Goal: Information Seeking & Learning: Learn about a topic

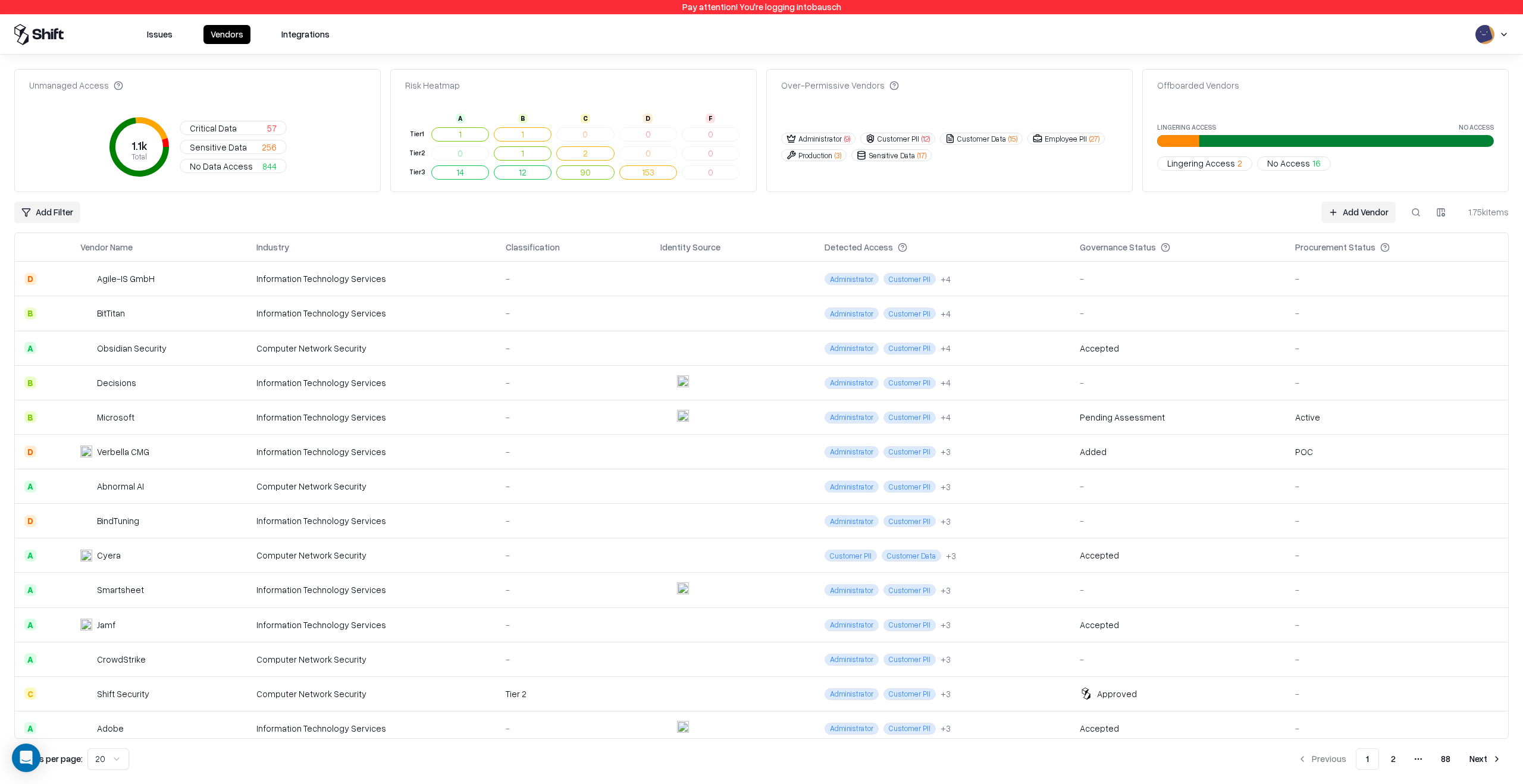
click at [790, 224] on div "Unmanaged Access 1.1k Total Critical Data 57 Sensitive Data 256 No Data Access …" at bounding box center [761, 419] width 1494 height 700
click at [464, 135] on button "1" at bounding box center [460, 134] width 58 height 14
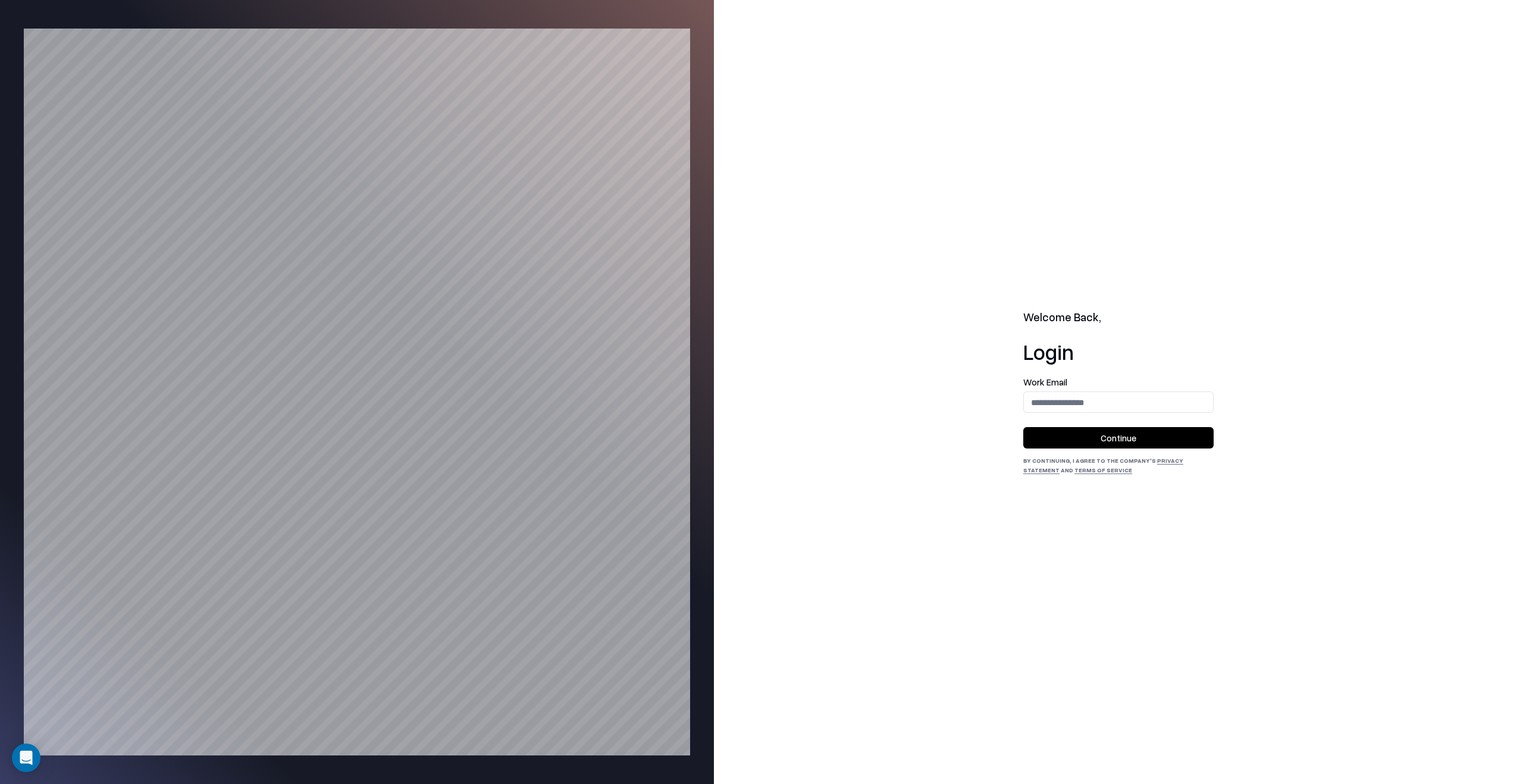
click at [1080, 385] on label "Work Email" at bounding box center [1118, 382] width 190 height 9
click at [1082, 408] on input "email" at bounding box center [1118, 403] width 189 height 22
type input "**********"
click at [1094, 446] on button "Continue" at bounding box center [1118, 438] width 190 height 22
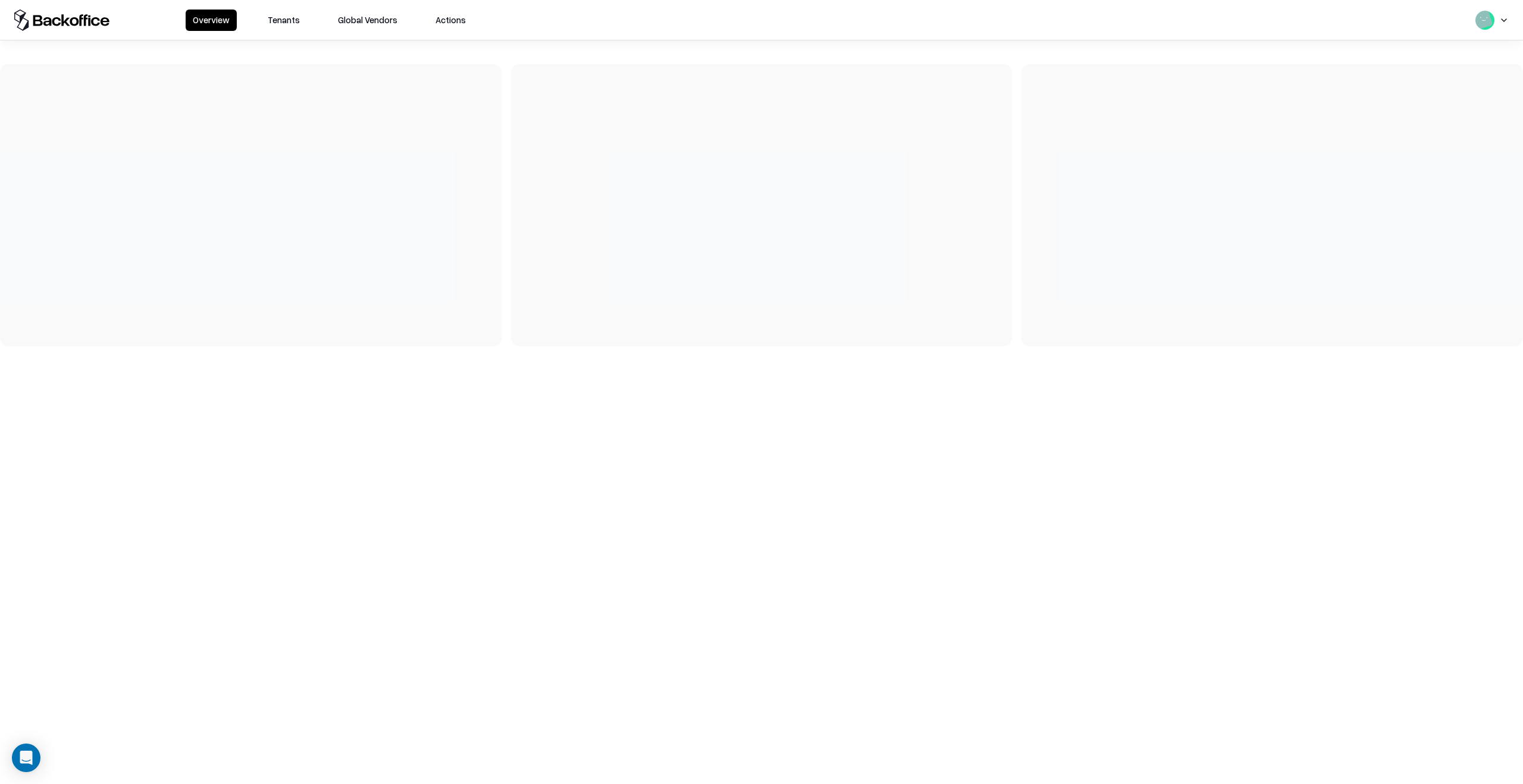
click at [286, 18] on button "Tenants" at bounding box center [284, 20] width 47 height 22
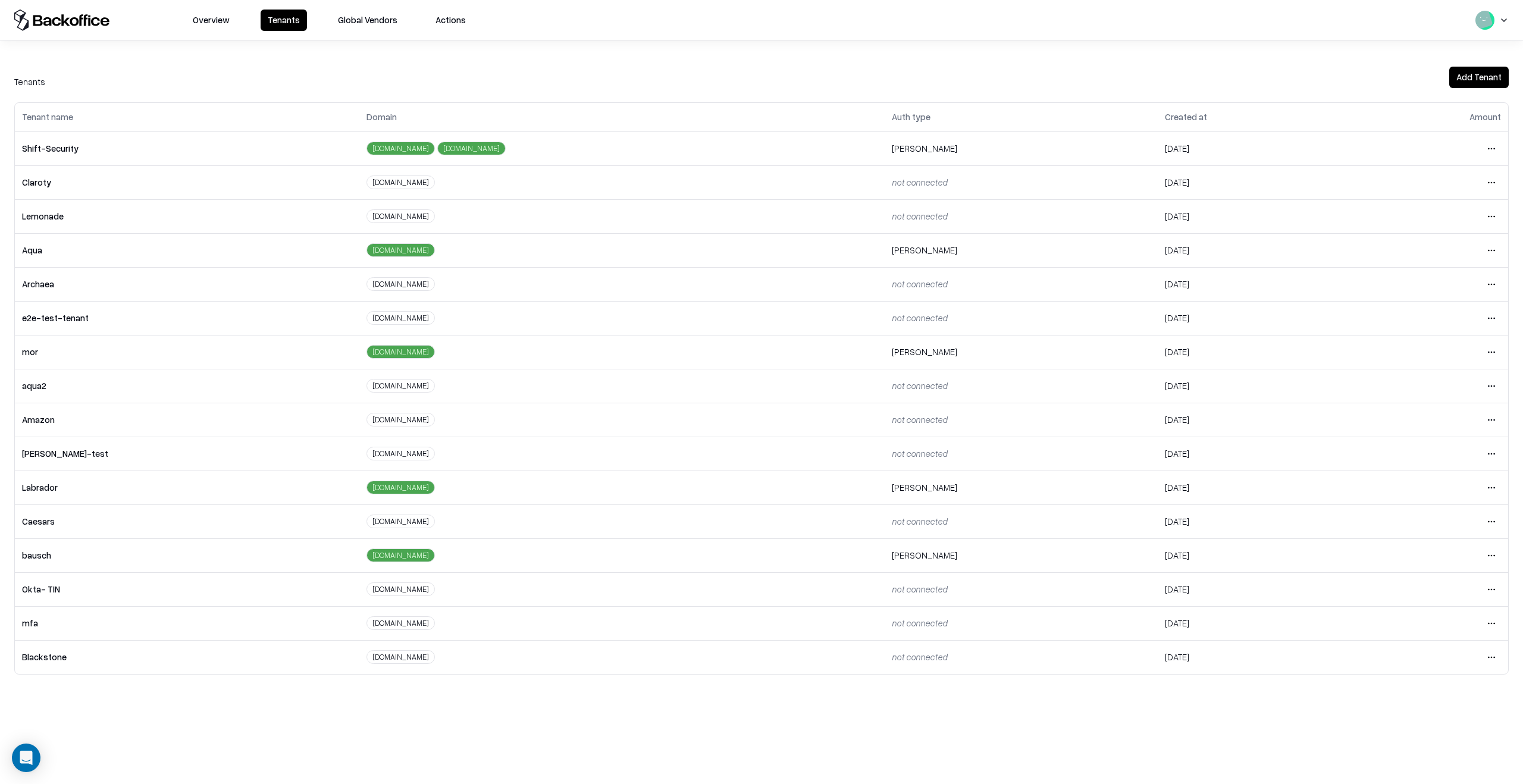
click at [1499, 557] on html "Overview Tenants Global Vendors Actions Tenants Add Tenant Tenant name Domain A…" at bounding box center [761, 392] width 1523 height 784
click at [1424, 652] on div "Login to tenant" at bounding box center [1441, 655] width 128 height 24
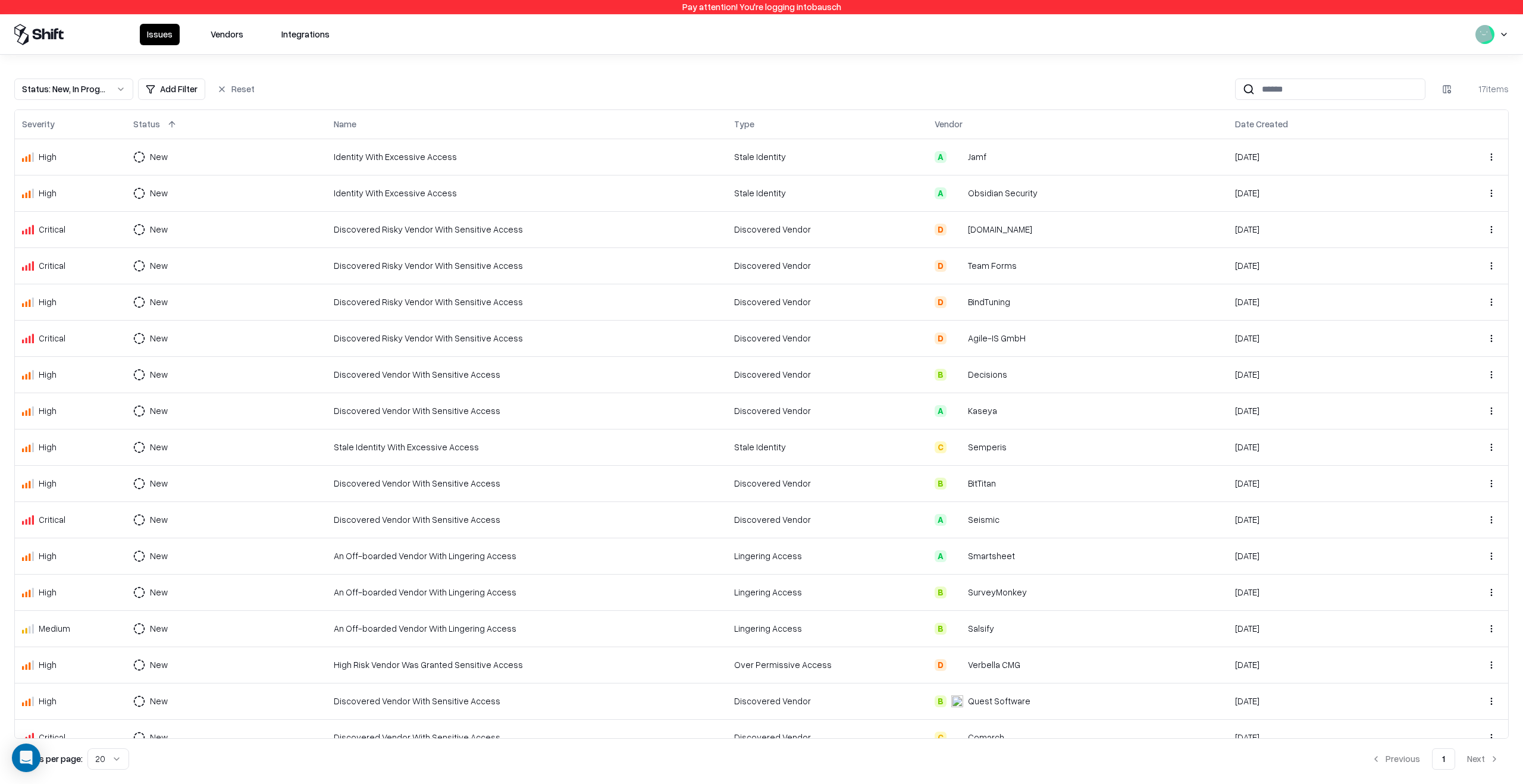
click at [479, 164] on td "Identity With Excessive Access" at bounding box center [527, 157] width 400 height 36
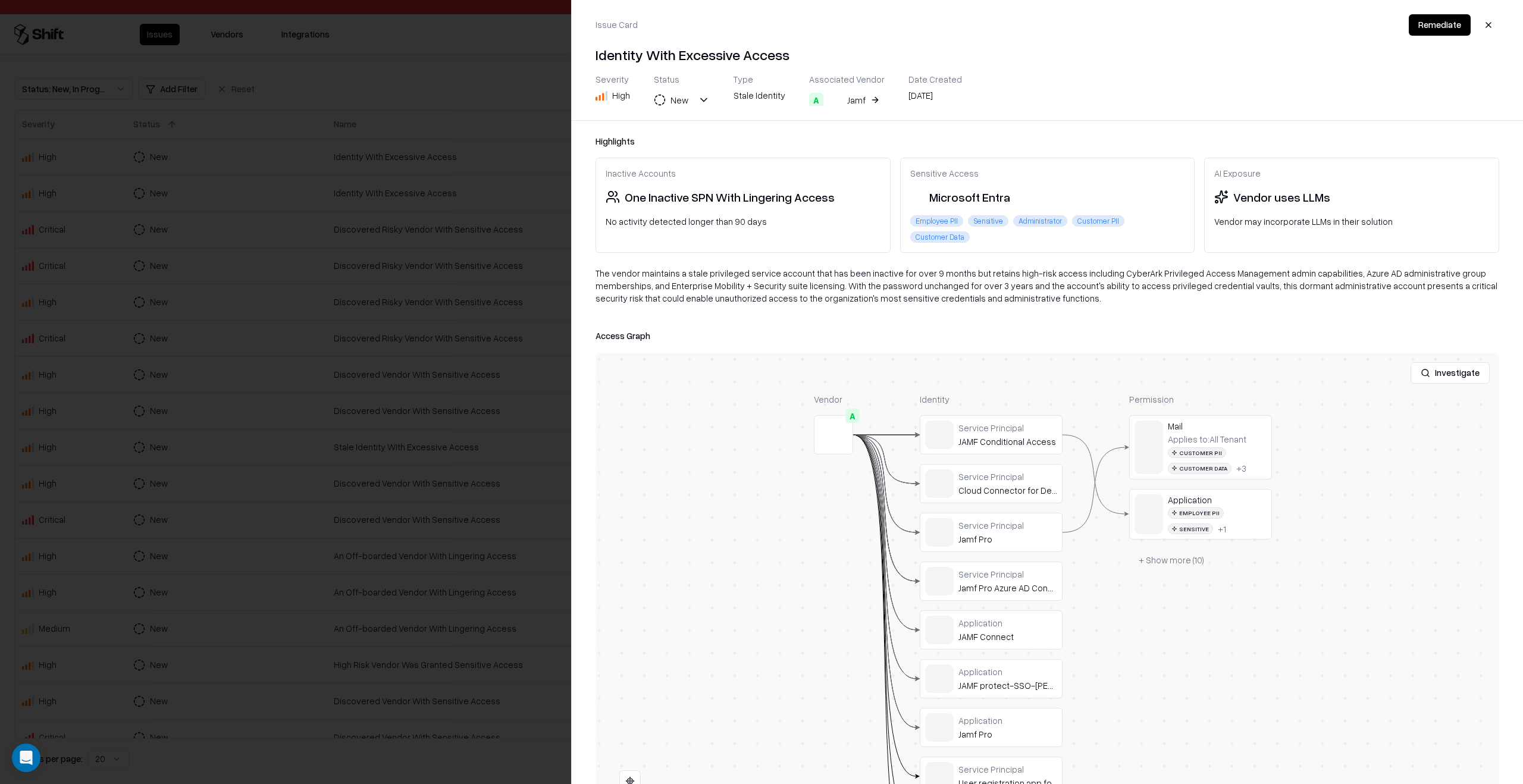
click at [237, 55] on div at bounding box center [761, 392] width 1523 height 784
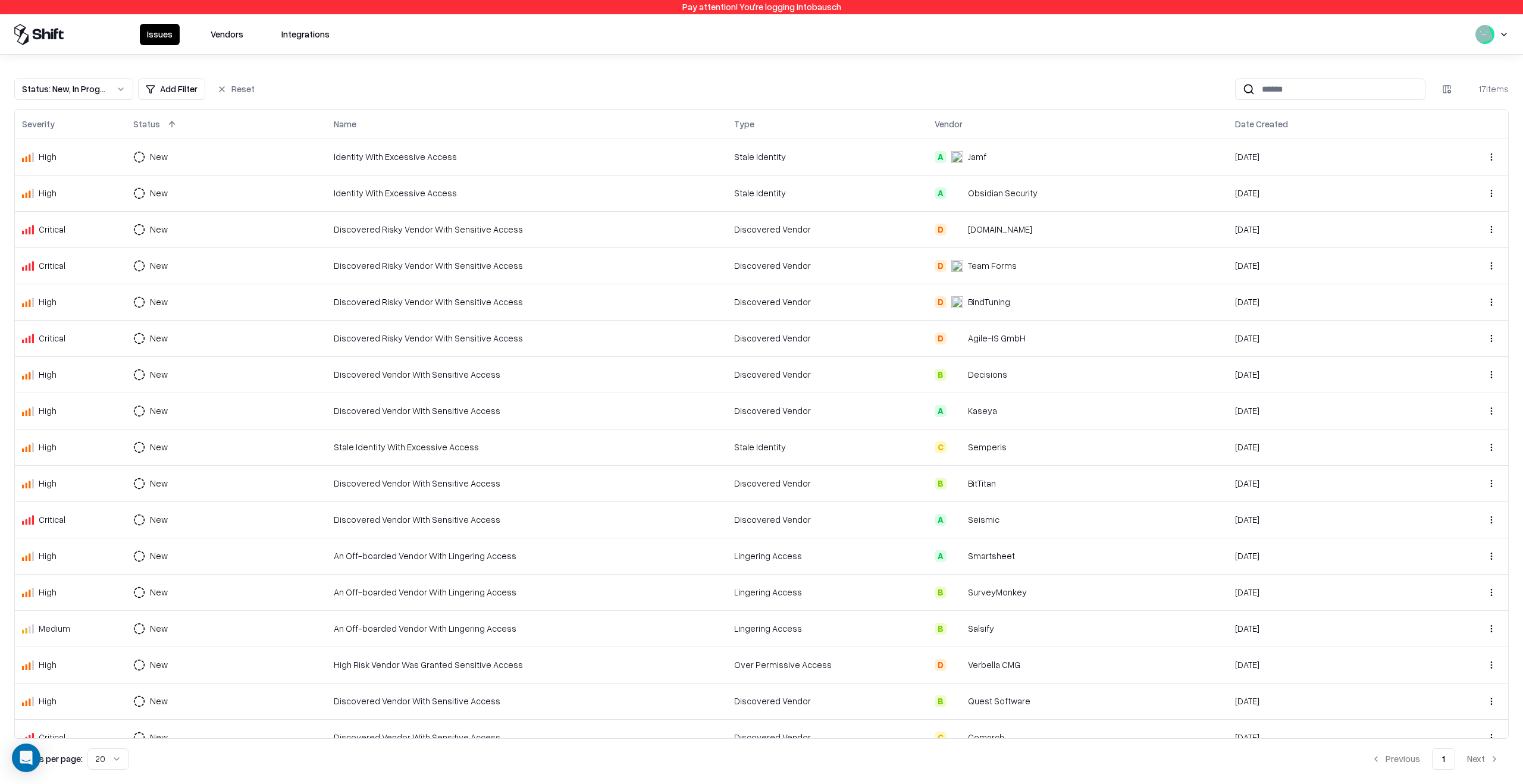
click at [237, 33] on button "Vendors" at bounding box center [227, 34] width 47 height 22
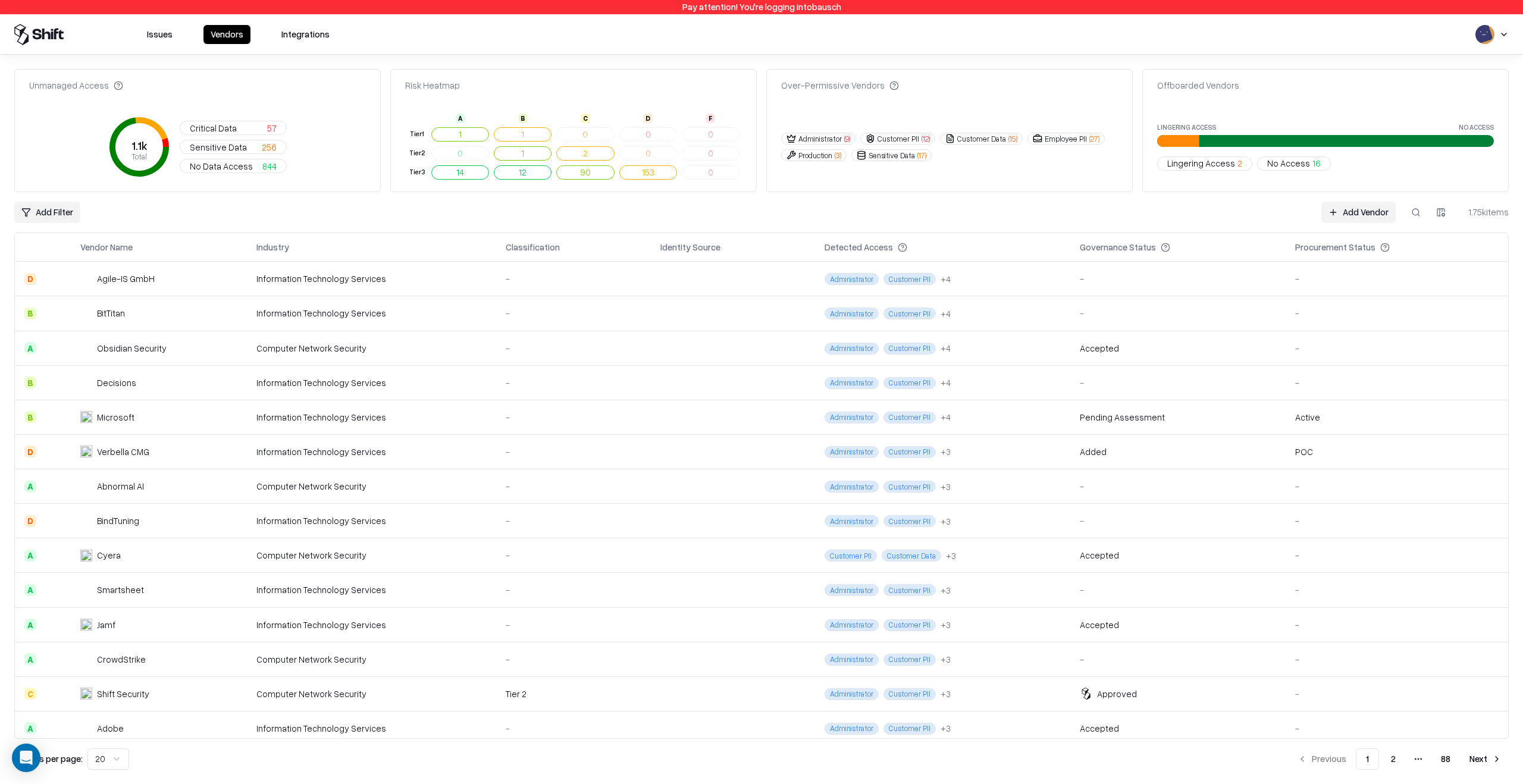
click at [436, 367] on td "Information Technology Services" at bounding box center [372, 383] width 250 height 35
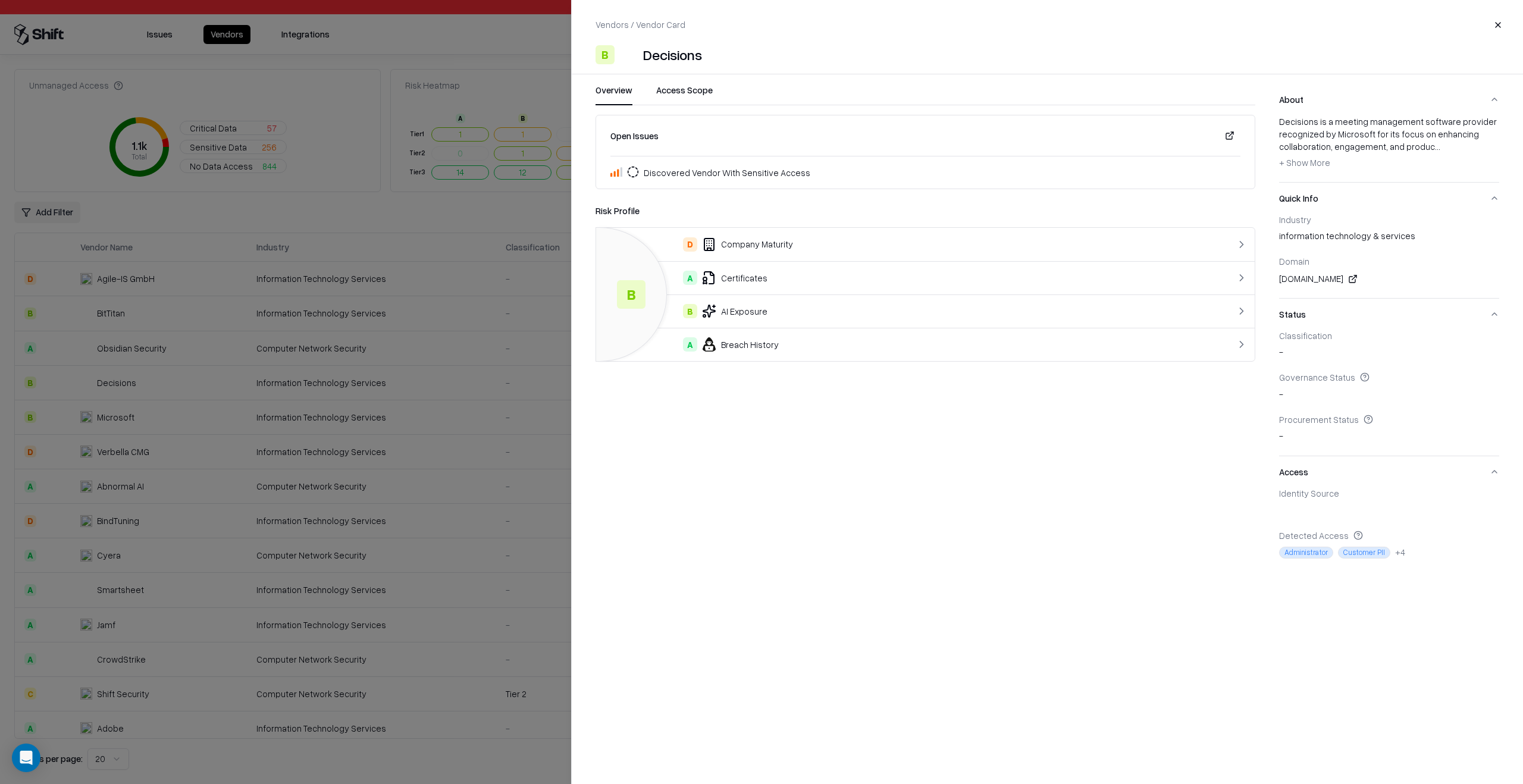
click at [491, 433] on div at bounding box center [761, 392] width 1523 height 784
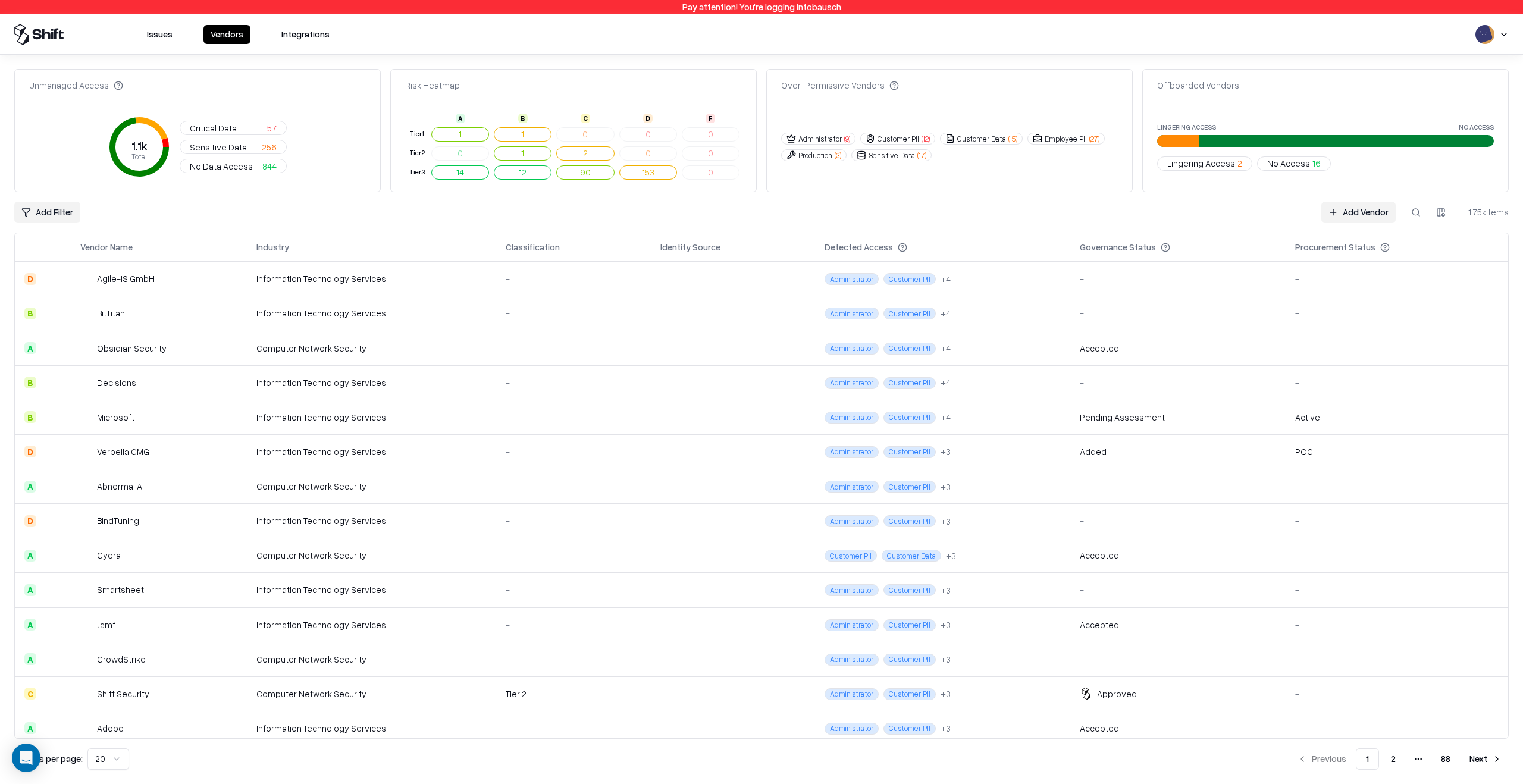
click at [438, 400] on td "Information Technology Services" at bounding box center [372, 417] width 250 height 35
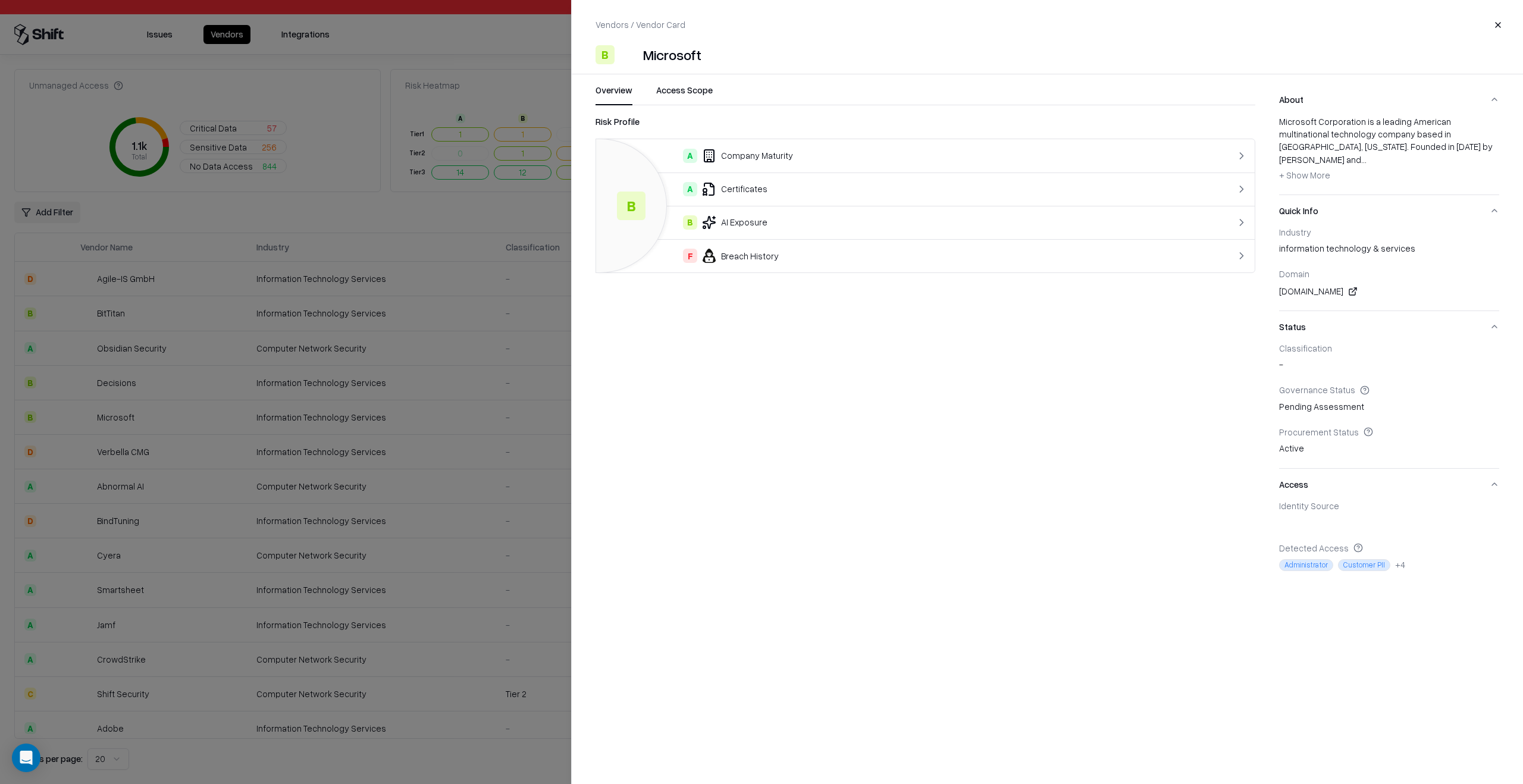
click at [383, 355] on div at bounding box center [761, 392] width 1523 height 784
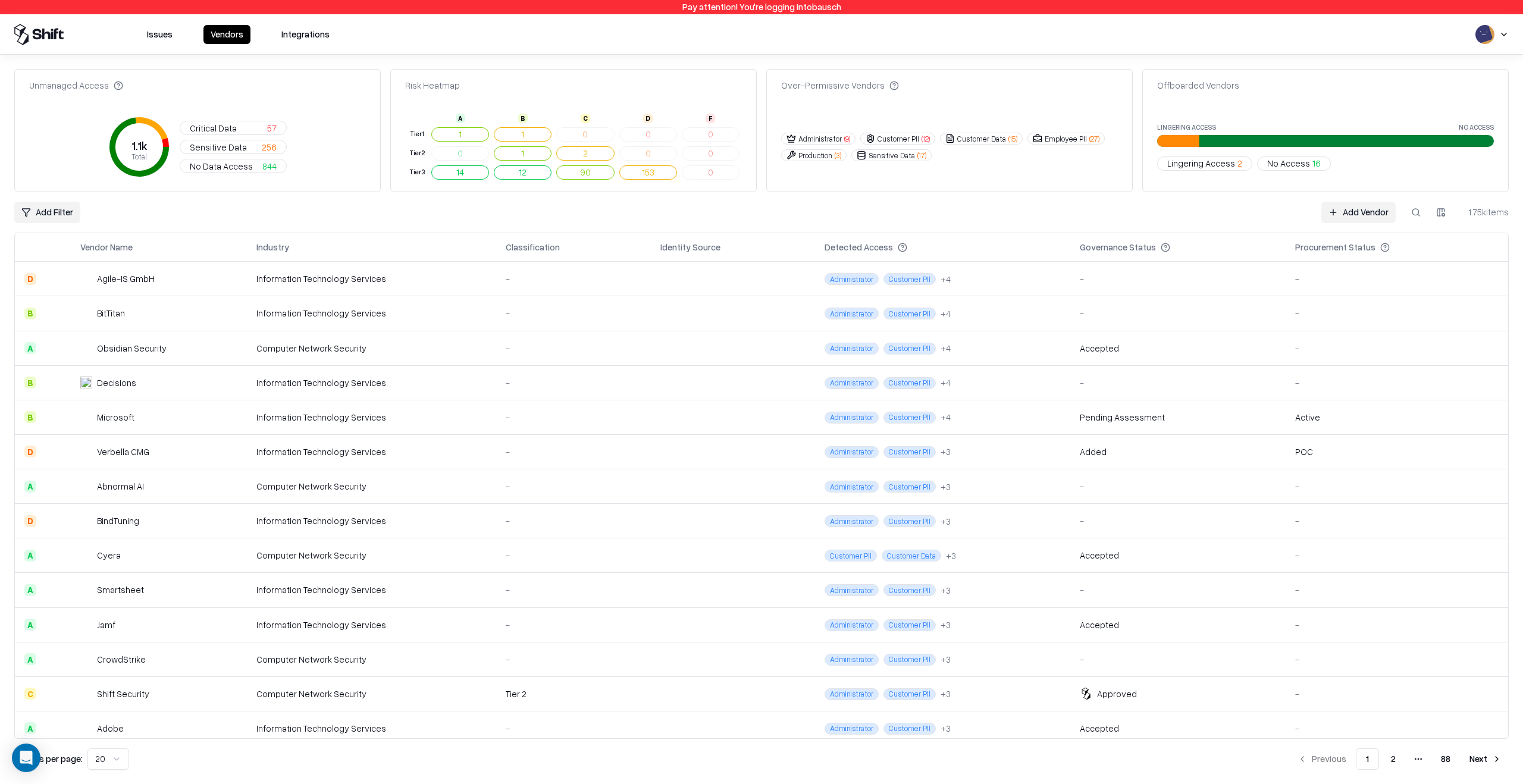
click at [995, 348] on td "Administrator Customer PII + 4" at bounding box center [942, 348] width 255 height 35
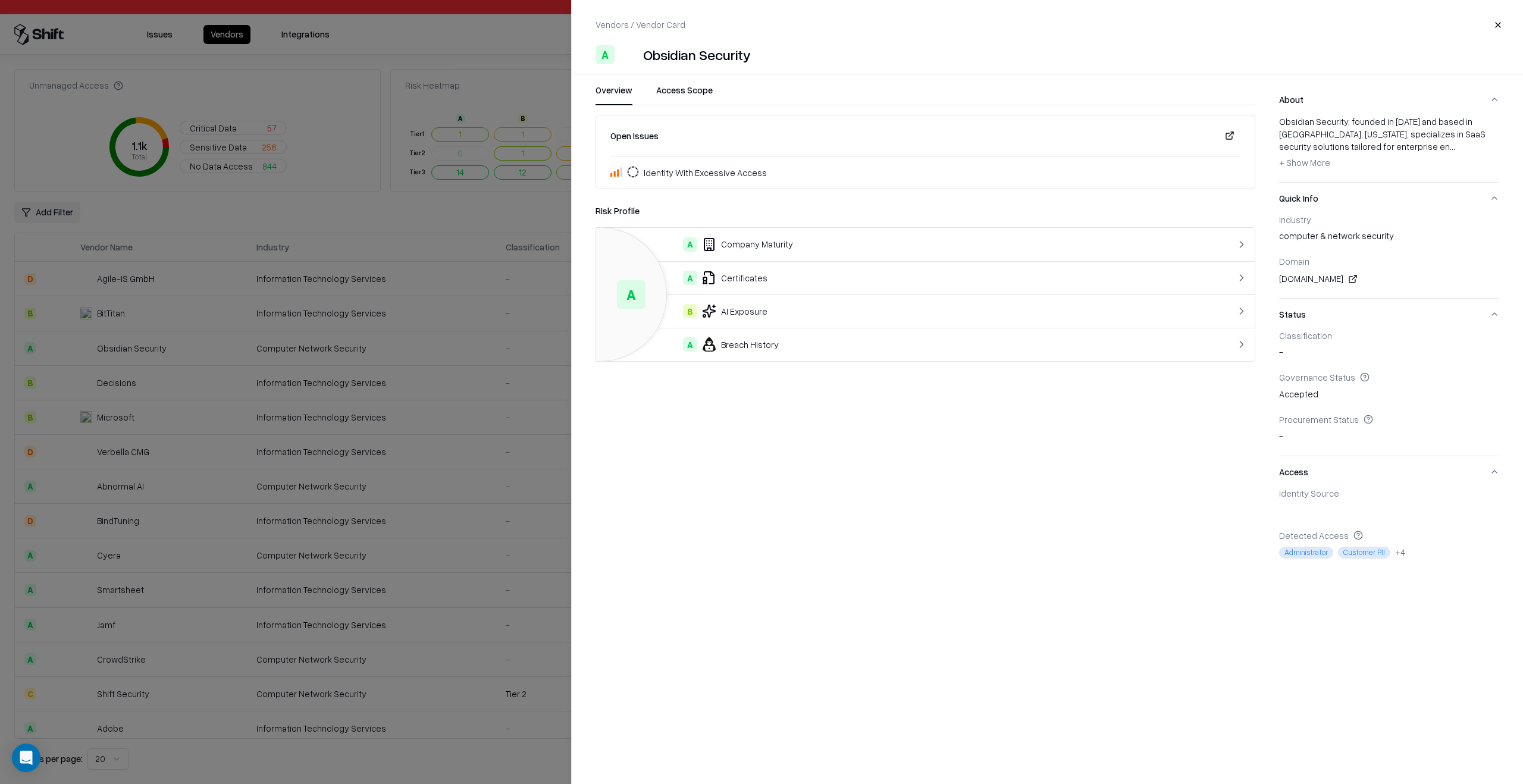
click at [418, 481] on div at bounding box center [761, 392] width 1523 height 784
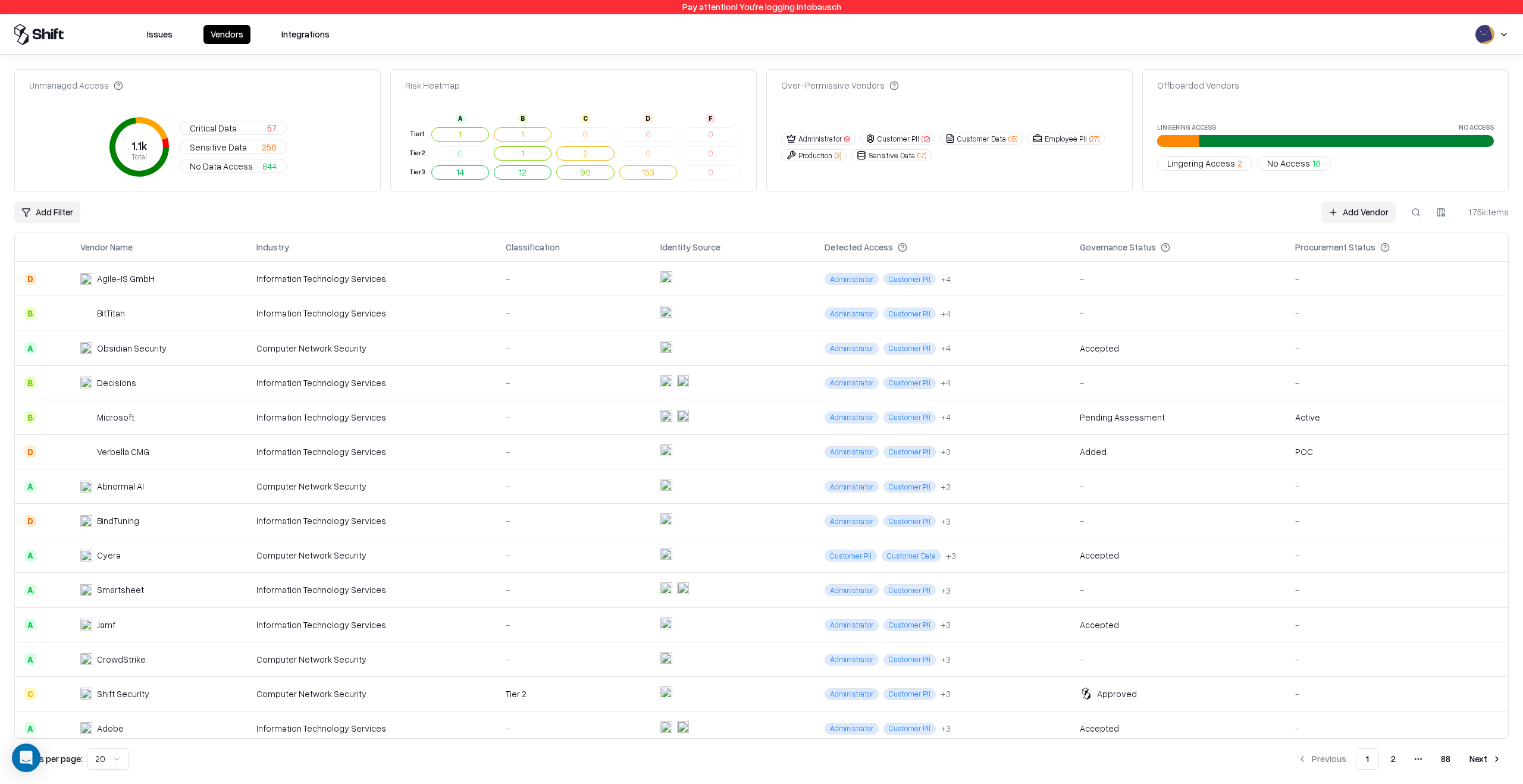
click at [1235, 170] on button "Lingering Access 2" at bounding box center [1204, 163] width 95 height 14
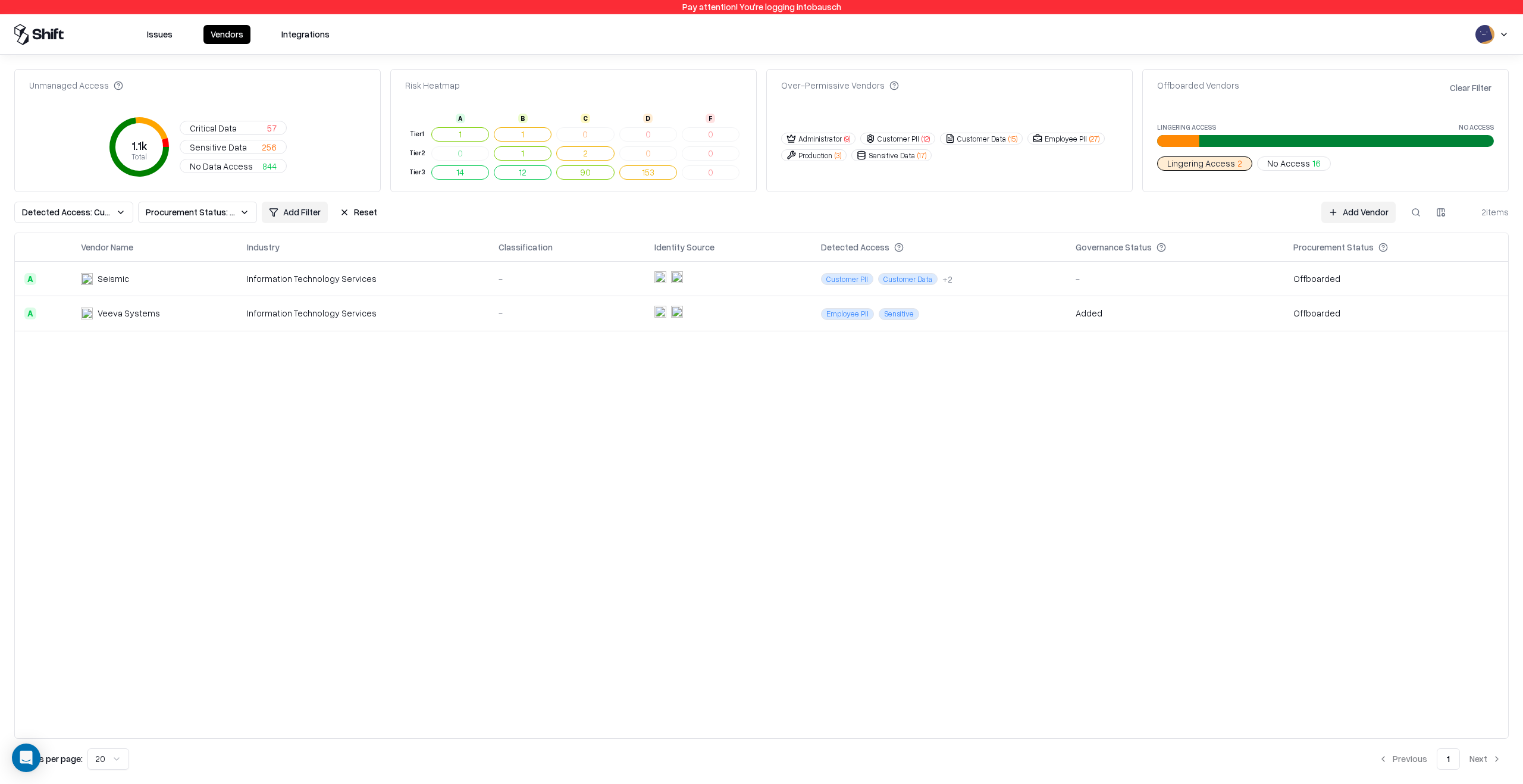
click at [489, 316] on td "-" at bounding box center [567, 314] width 156 height 35
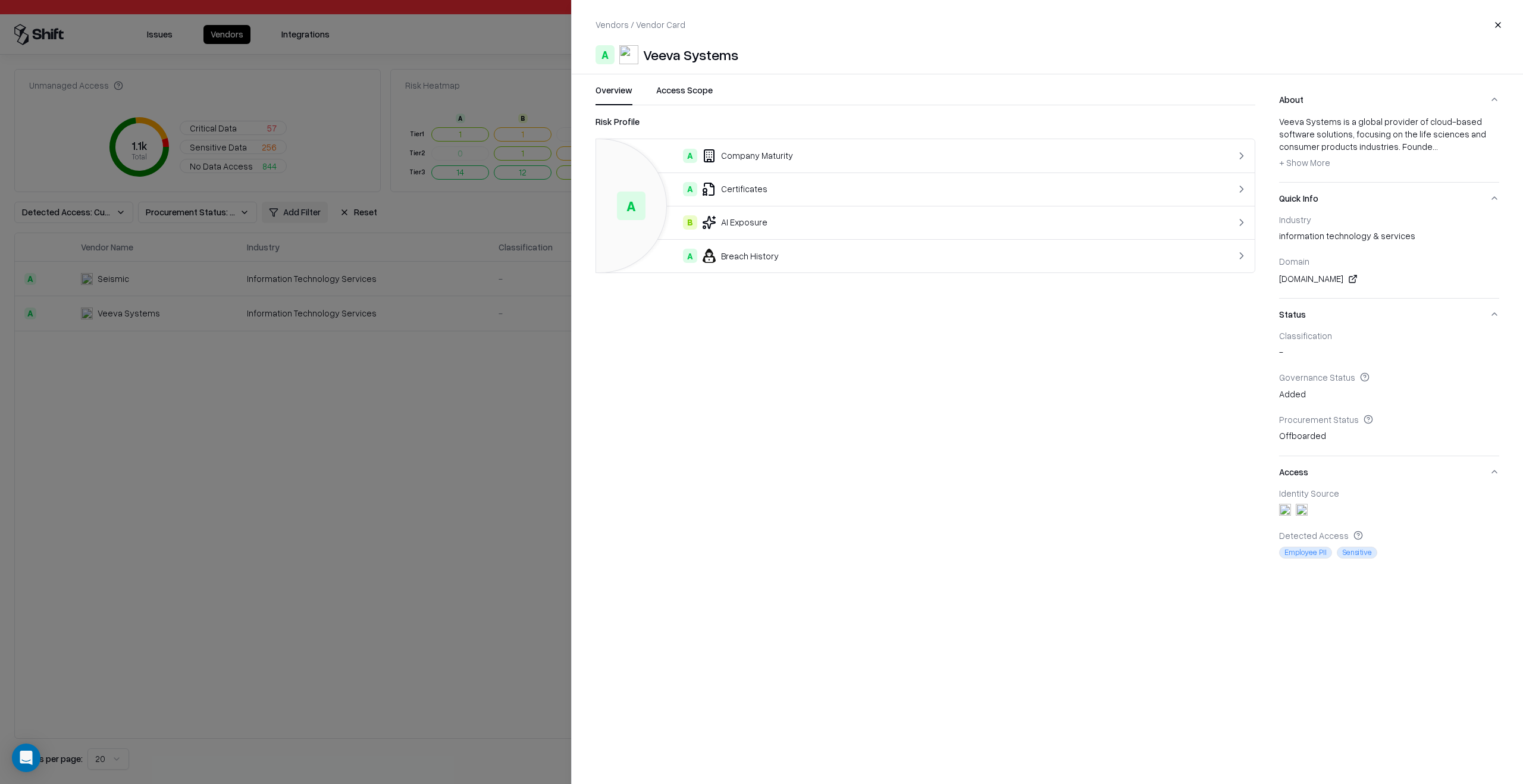
click at [401, 454] on div at bounding box center [761, 392] width 1523 height 784
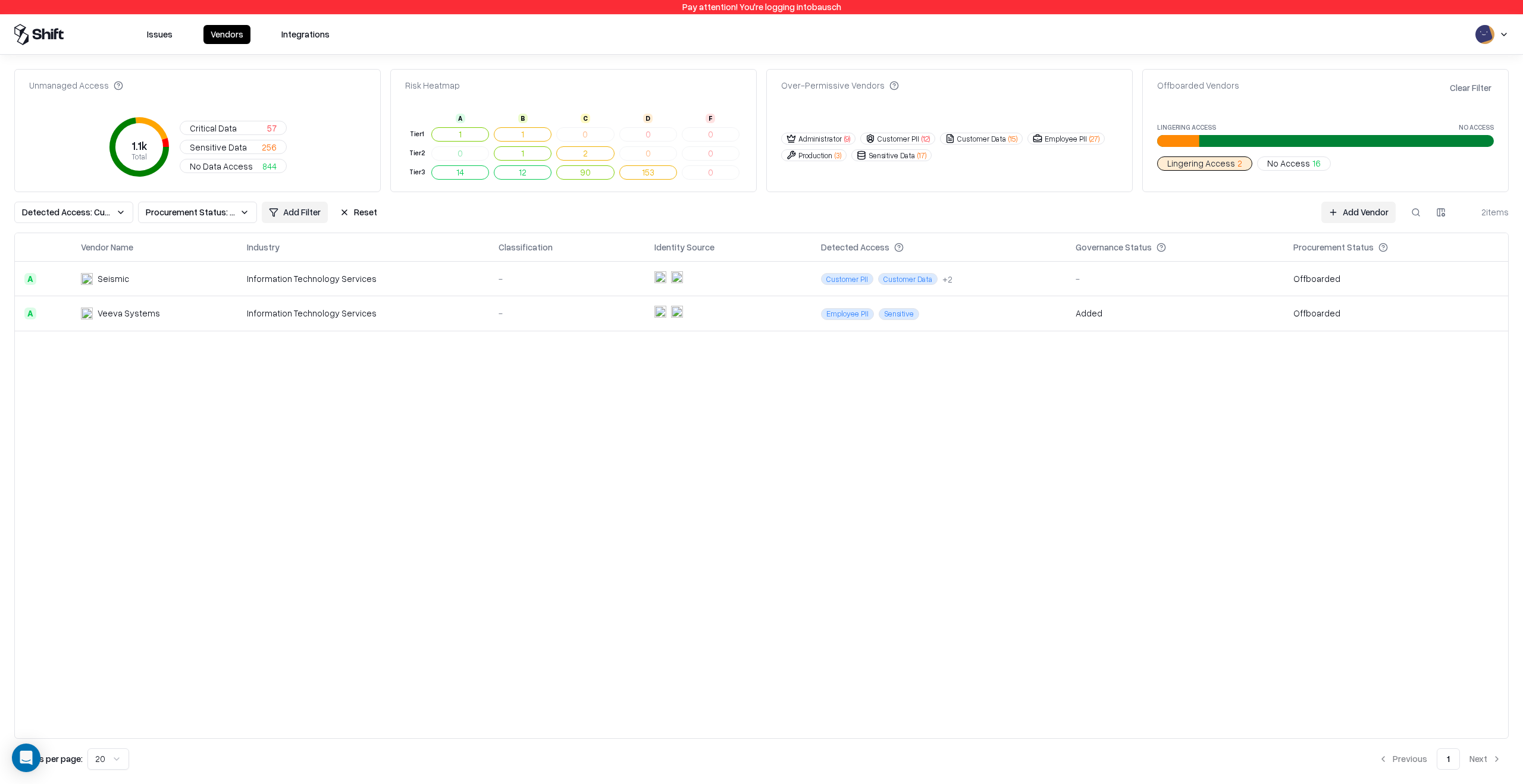
click at [388, 294] on td "Information Technology Services" at bounding box center [363, 279] width 252 height 35
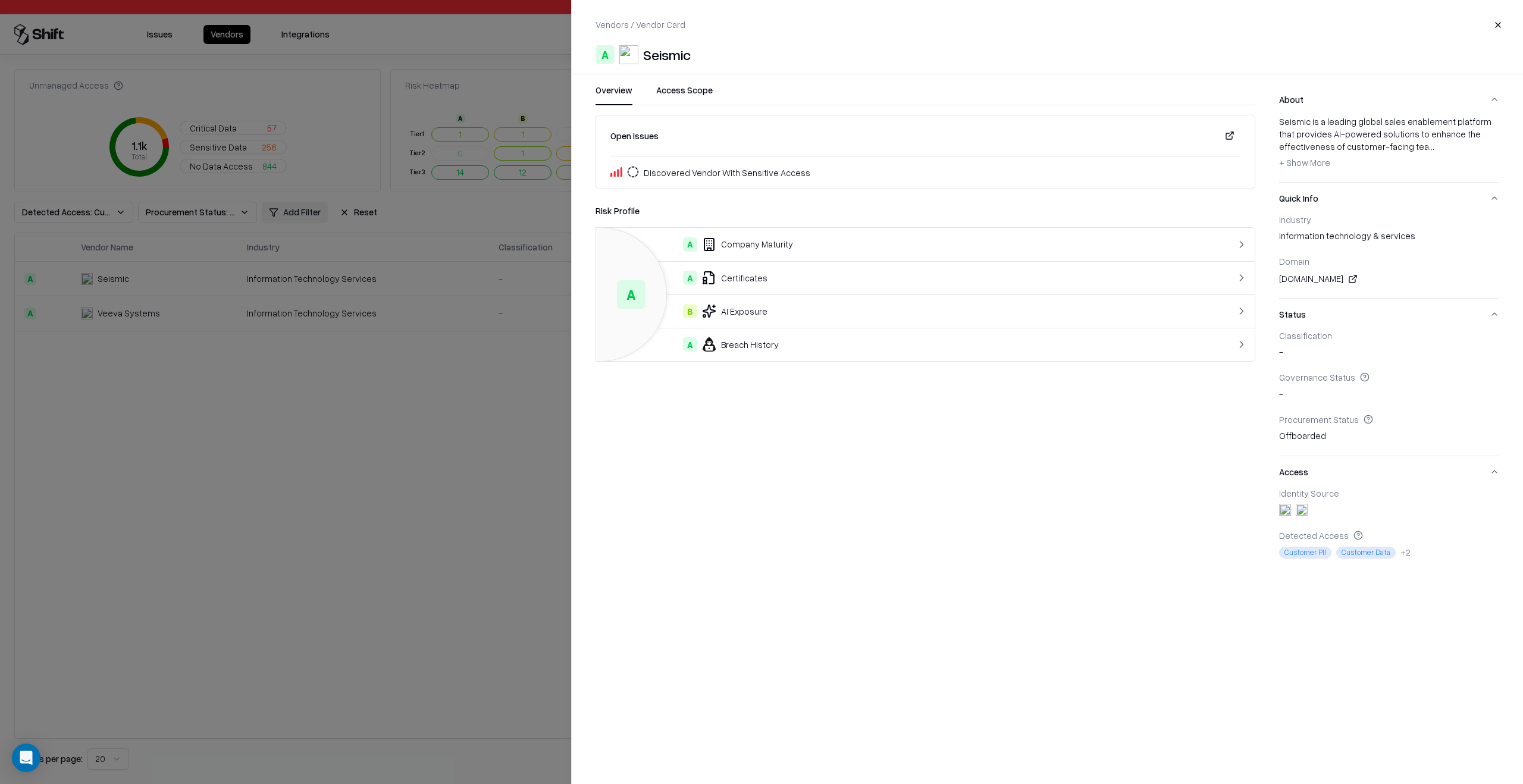
click at [404, 376] on div at bounding box center [761, 392] width 1523 height 784
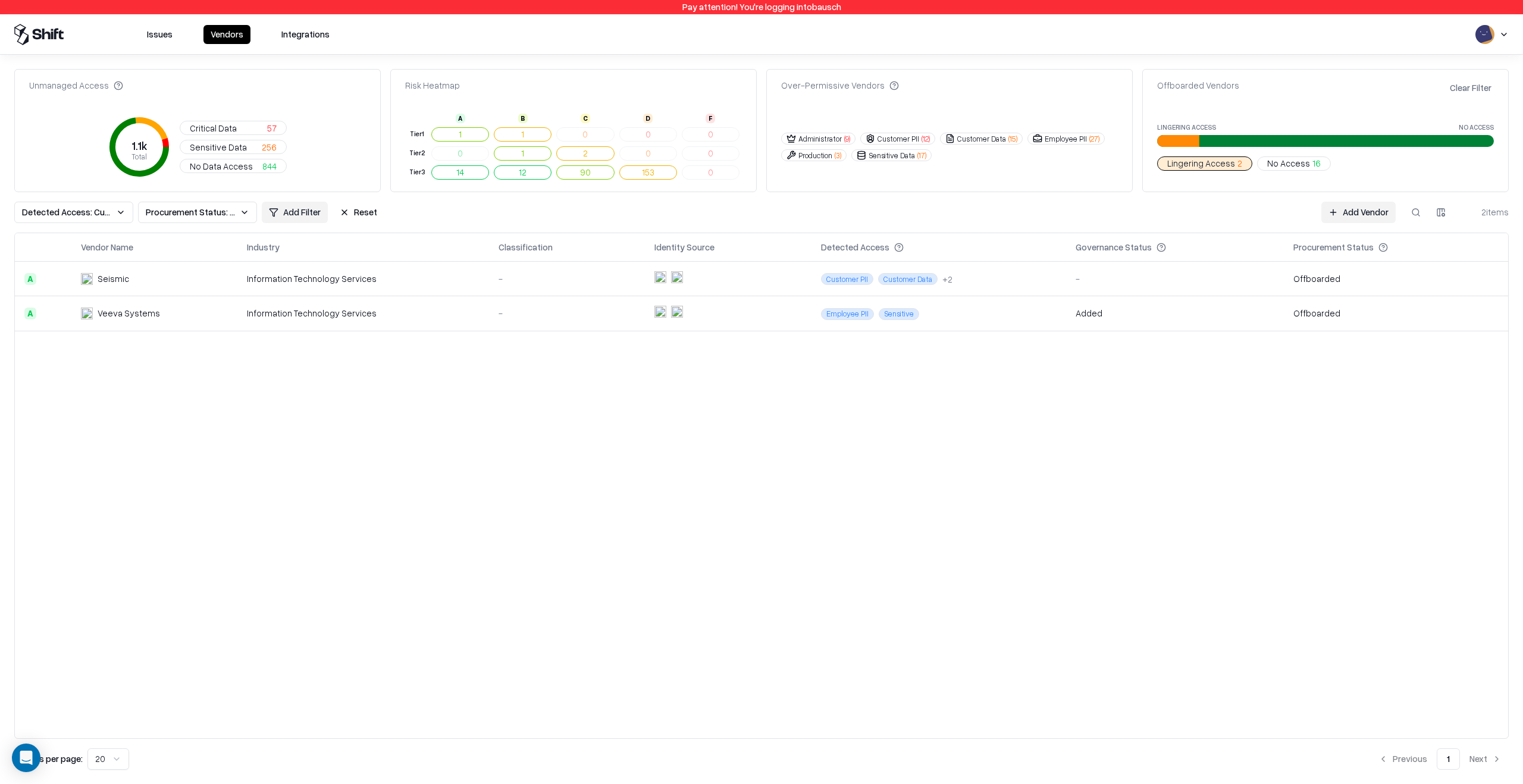
click at [1238, 169] on span "2" at bounding box center [1239, 163] width 5 height 13
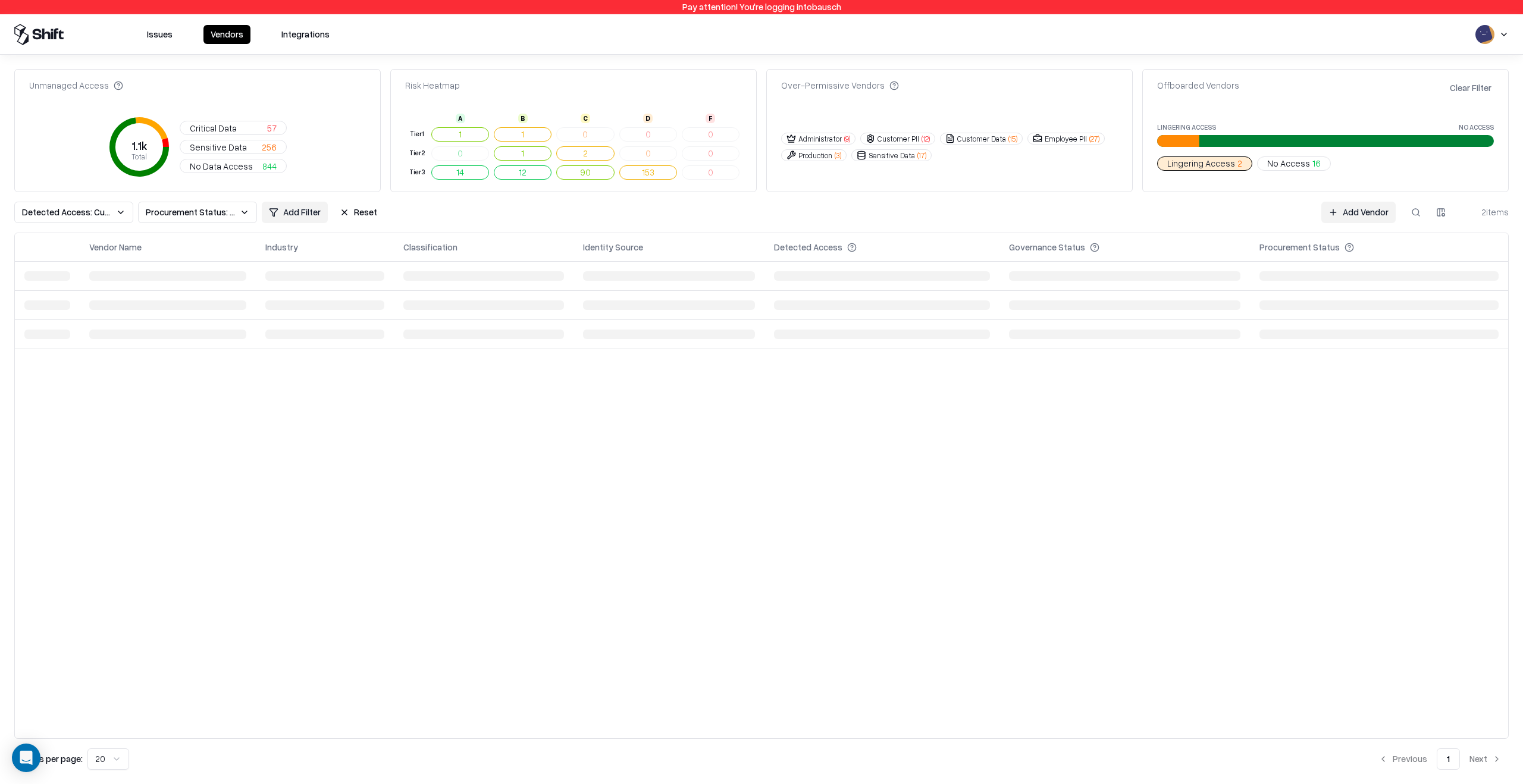
click at [1237, 164] on span "2" at bounding box center [1239, 163] width 5 height 13
